Goal: Task Accomplishment & Management: Manage account settings

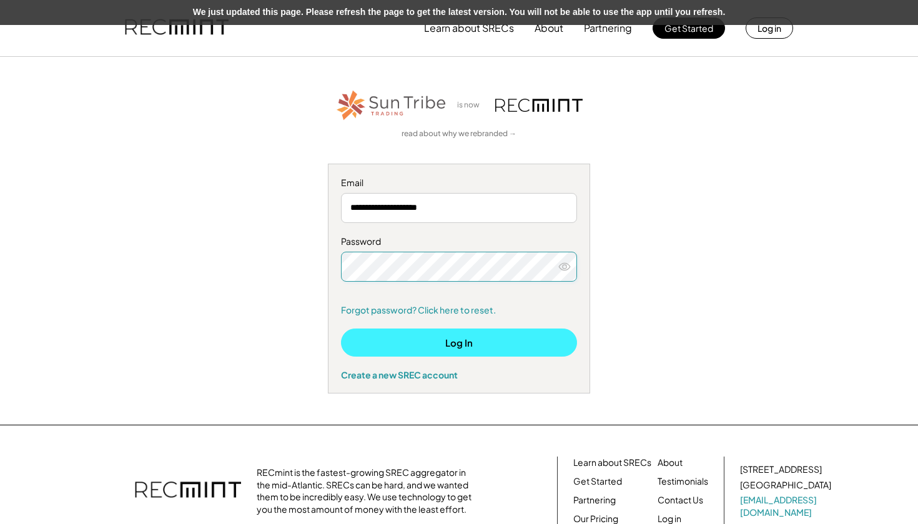
click at [383, 335] on button "Log In" at bounding box center [459, 342] width 236 height 28
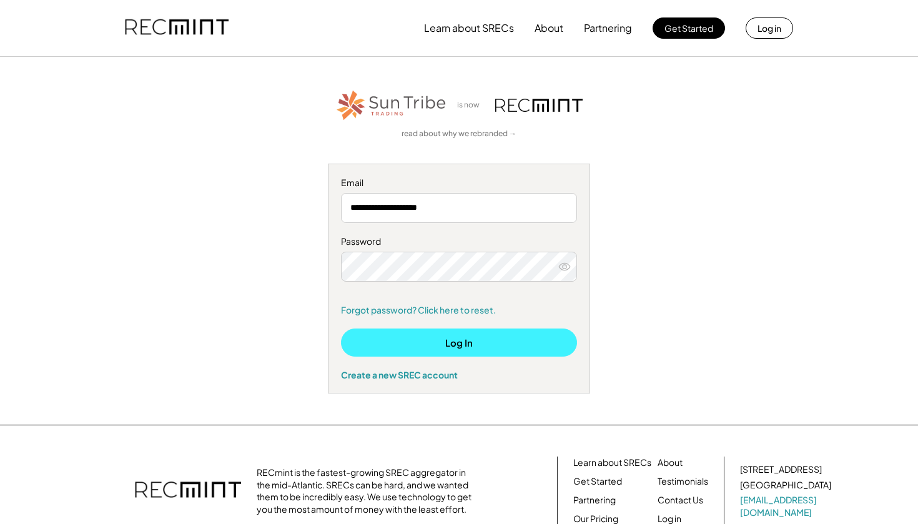
click at [406, 337] on button "Log In" at bounding box center [459, 342] width 236 height 28
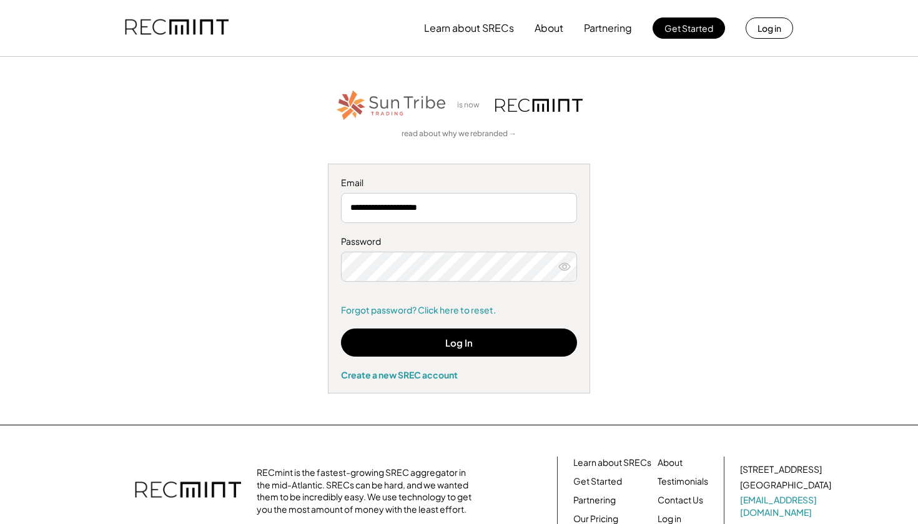
click at [568, 267] on use at bounding box center [564, 266] width 11 height 7
click at [563, 263] on use at bounding box center [565, 266] width 12 height 9
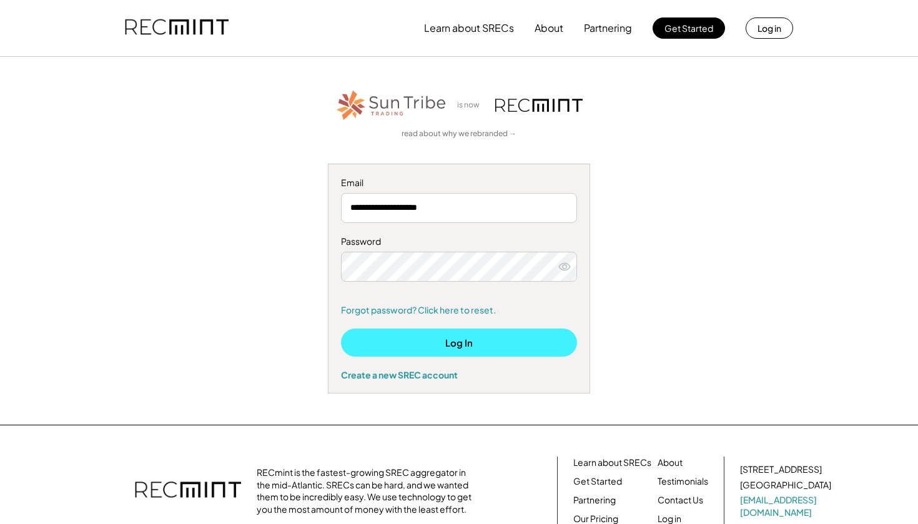
click at [483, 338] on button "Log In" at bounding box center [459, 342] width 236 height 28
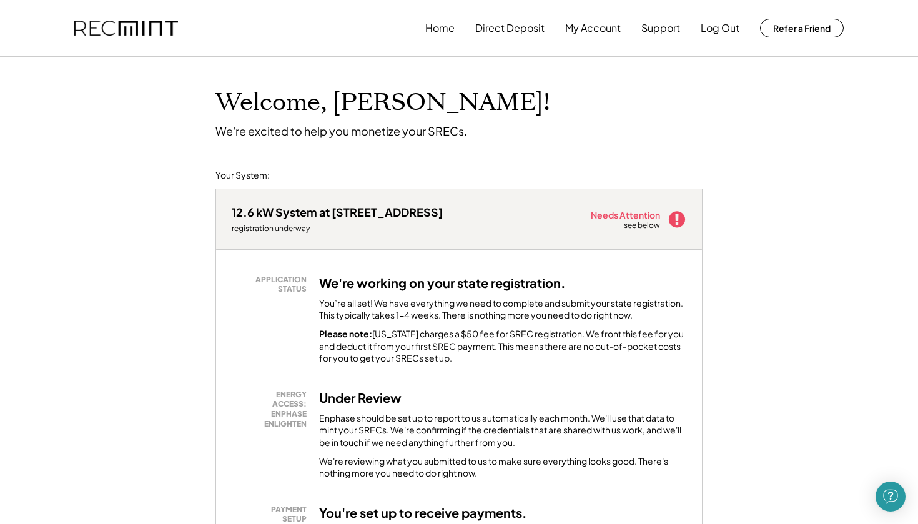
click at [676, 219] on icon at bounding box center [676, 219] width 19 height 19
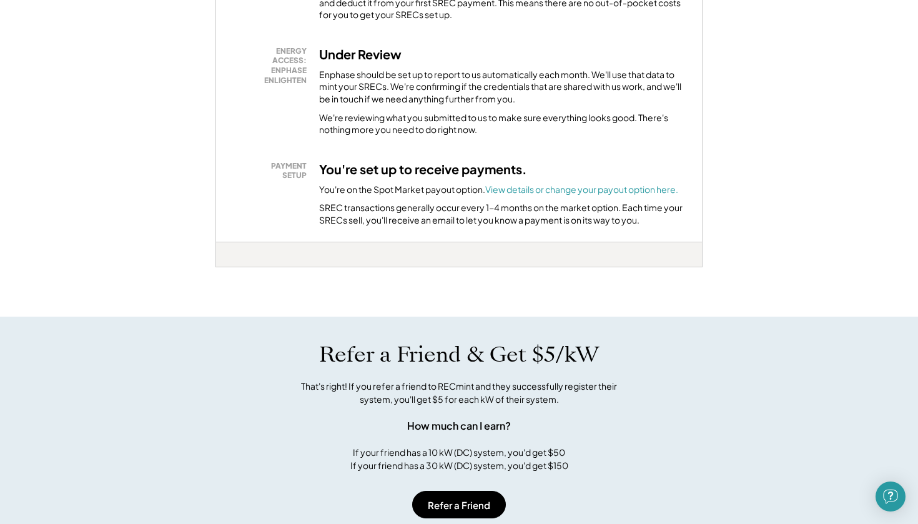
scroll to position [347, 0]
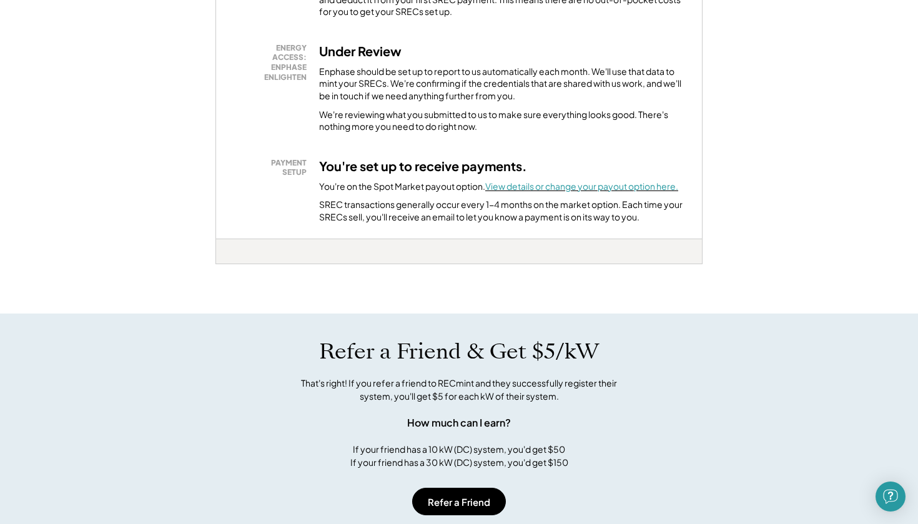
click at [573, 180] on font "View details or change your payout option here." at bounding box center [581, 185] width 193 height 11
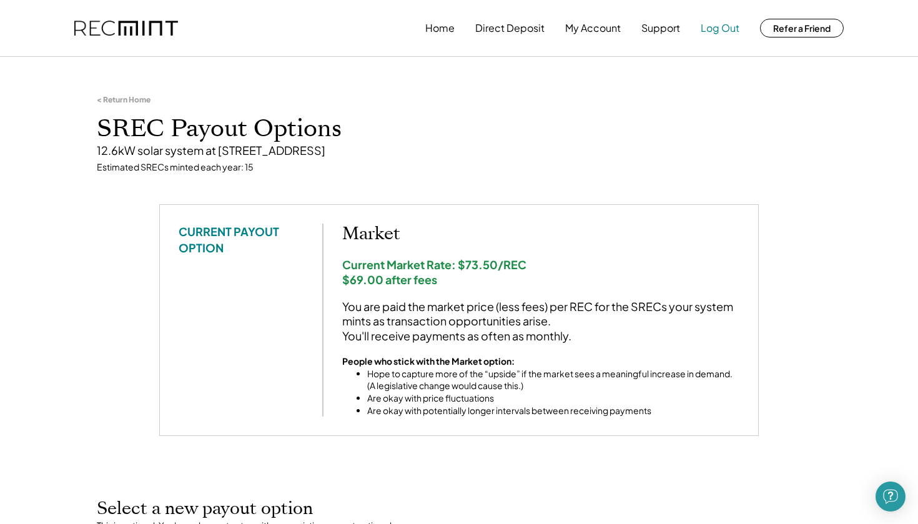
click at [717, 31] on button "Log Out" at bounding box center [719, 28] width 39 height 25
